Goal: Find specific page/section: Find specific page/section

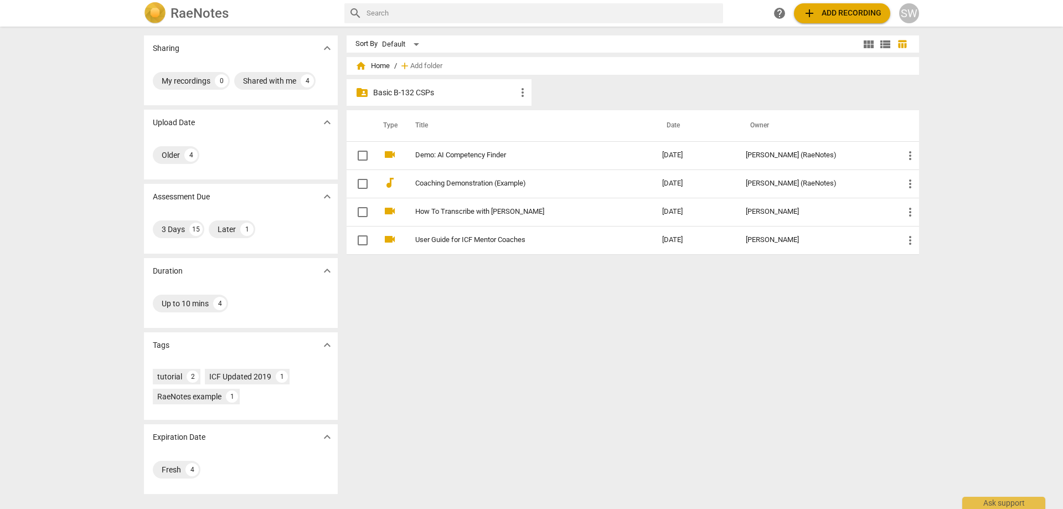
click at [427, 97] on p "Basic B-132 CSPs" at bounding box center [444, 93] width 143 height 12
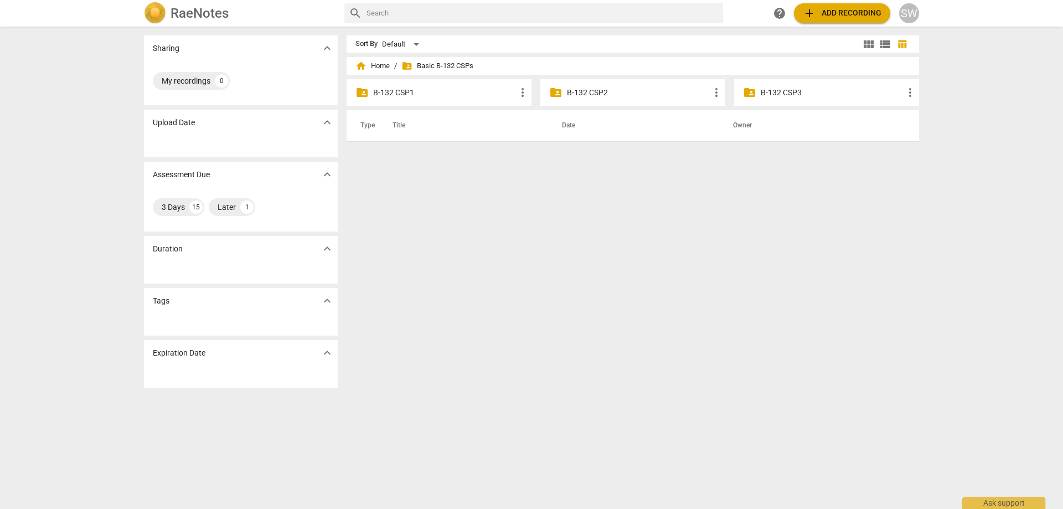
click at [428, 94] on p "B-132 CSP1" at bounding box center [444, 93] width 143 height 12
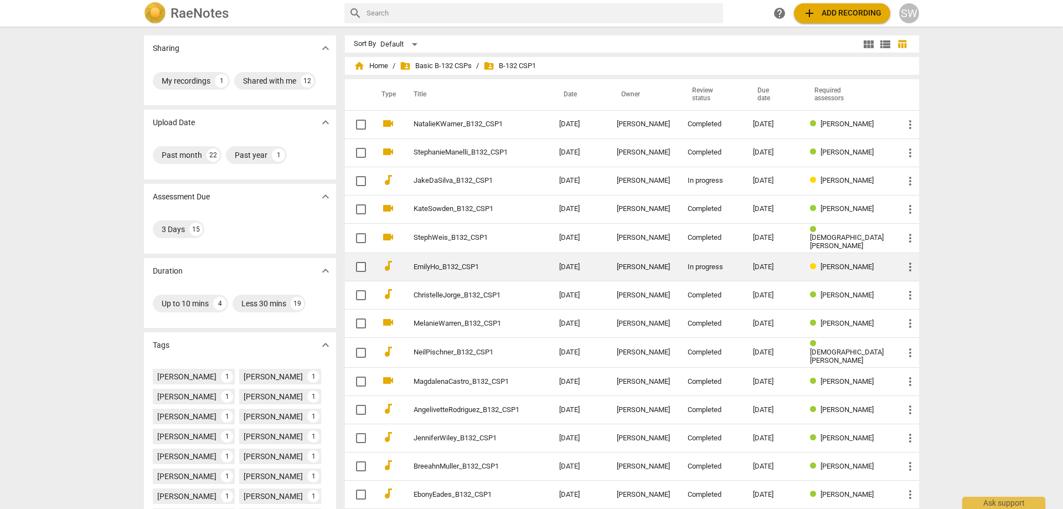
click at [493, 264] on link "EmilyHo_B132_CSP1" at bounding box center [467, 267] width 106 height 8
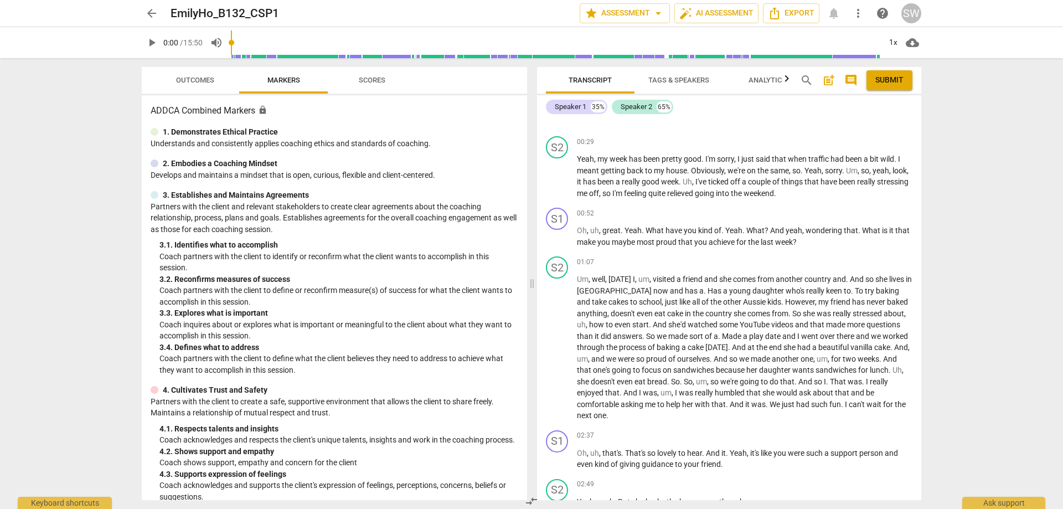
scroll to position [277, 0]
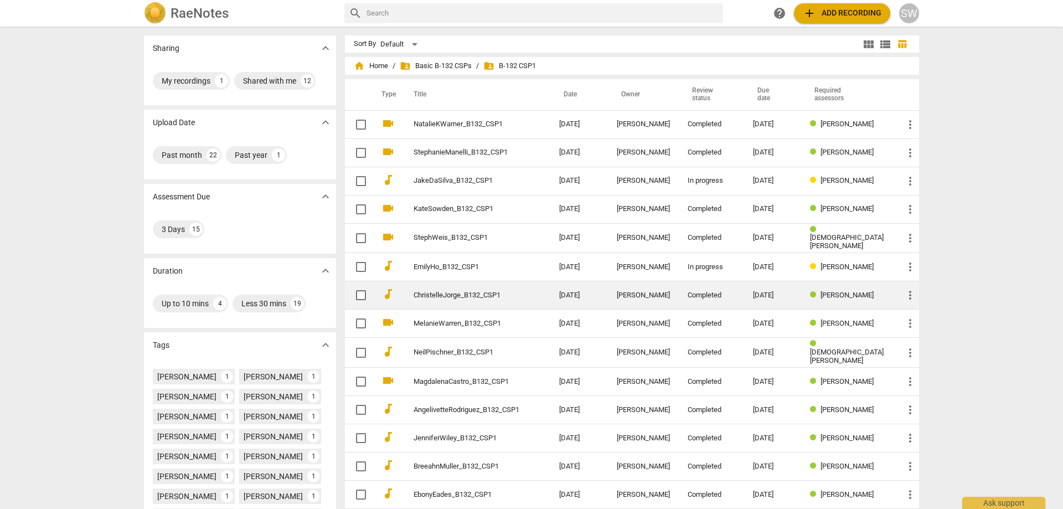
click at [471, 293] on link "ChristelleJorge_B132_CSP1" at bounding box center [467, 295] width 106 height 8
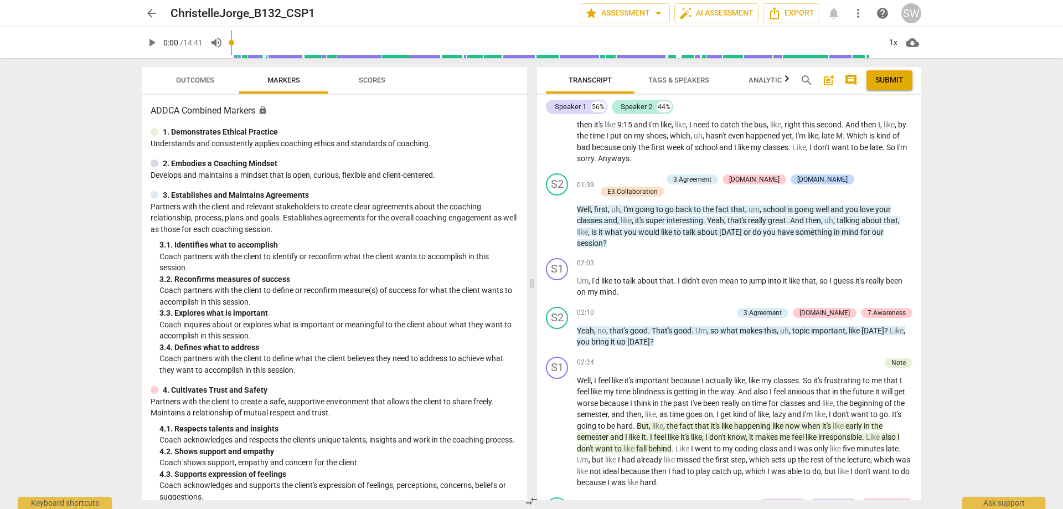
scroll to position [886, 0]
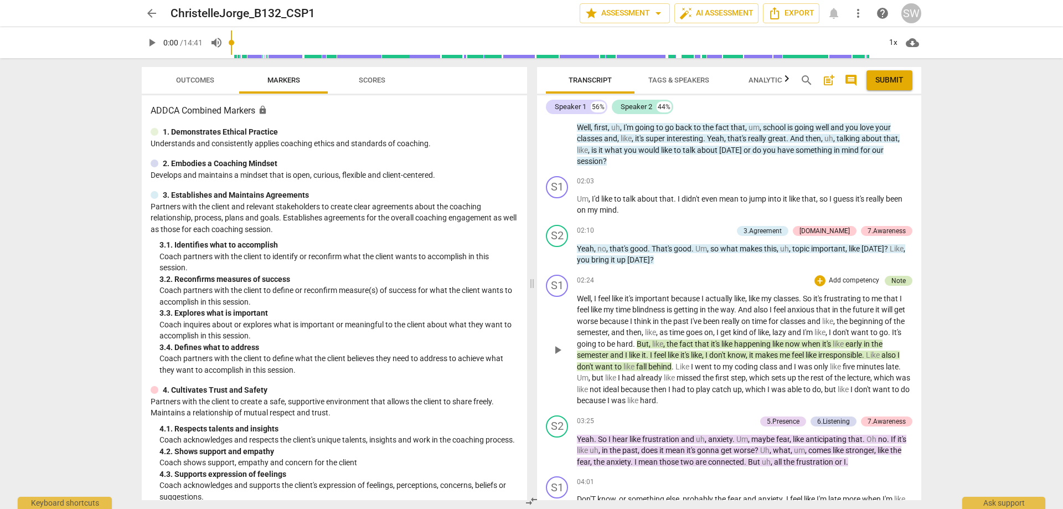
click at [895, 276] on div "Note" at bounding box center [898, 281] width 14 height 10
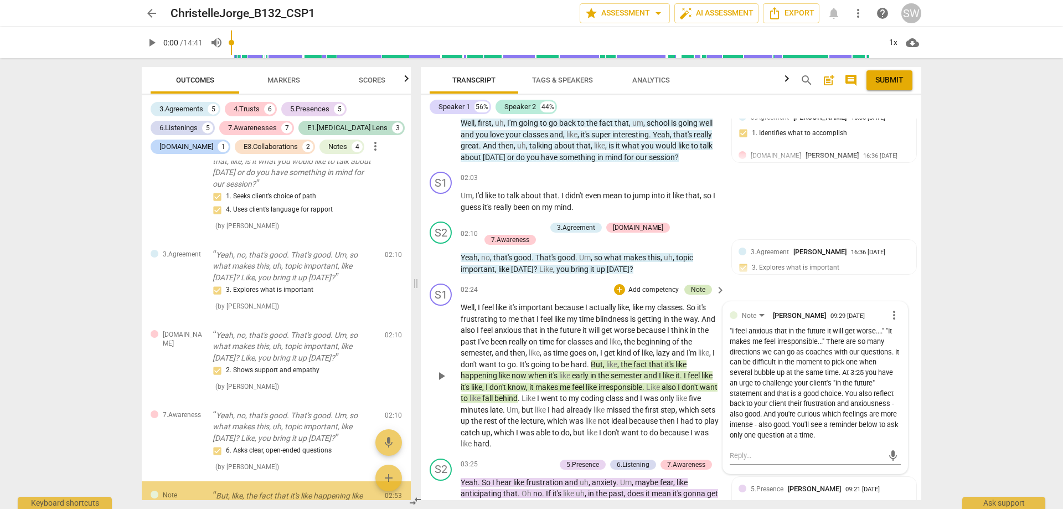
scroll to position [904, 0]
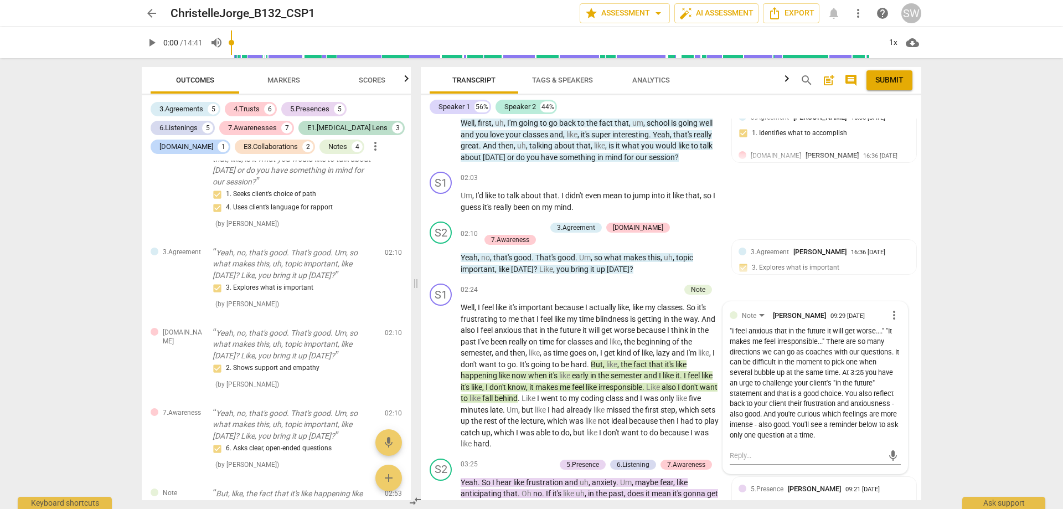
click at [952, 293] on div "arrow_back ChristelleJorge_B132_CSP1 edit star Assessment arrow_drop_down auto_…" at bounding box center [531, 254] width 1063 height 509
